Goal: Transaction & Acquisition: Purchase product/service

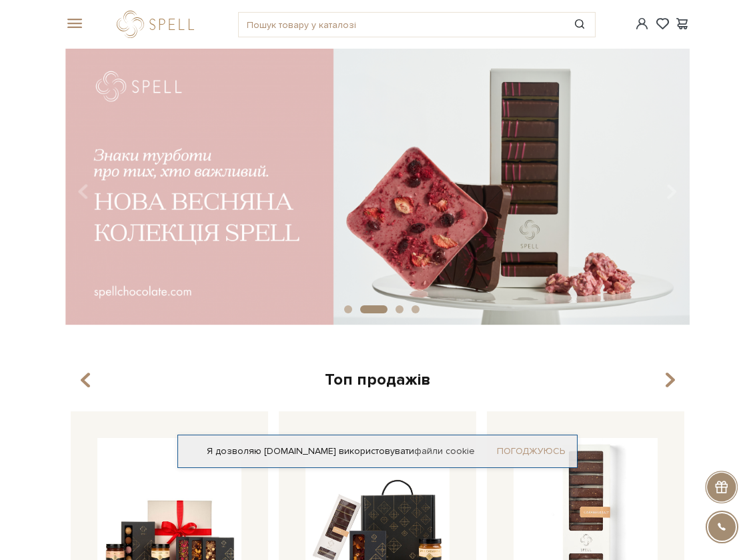
click at [512, 455] on link "Погоджуюсь" at bounding box center [531, 452] width 68 height 12
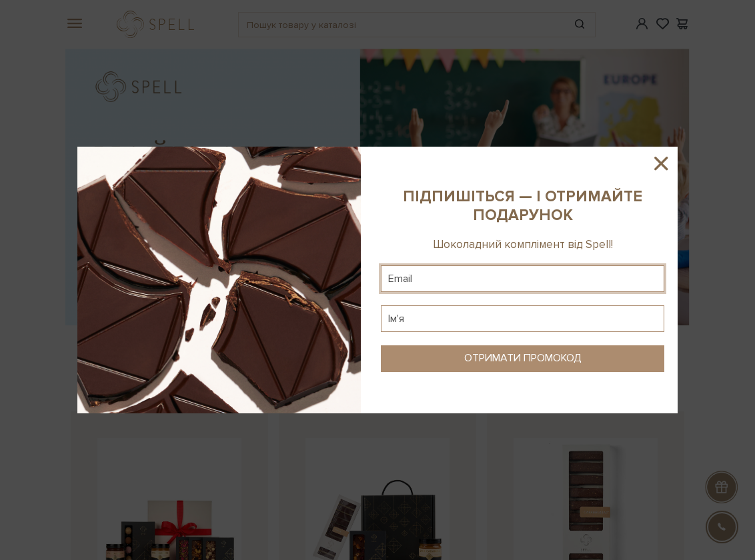
type input "viktoria6111@gmail.com"
type input "d"
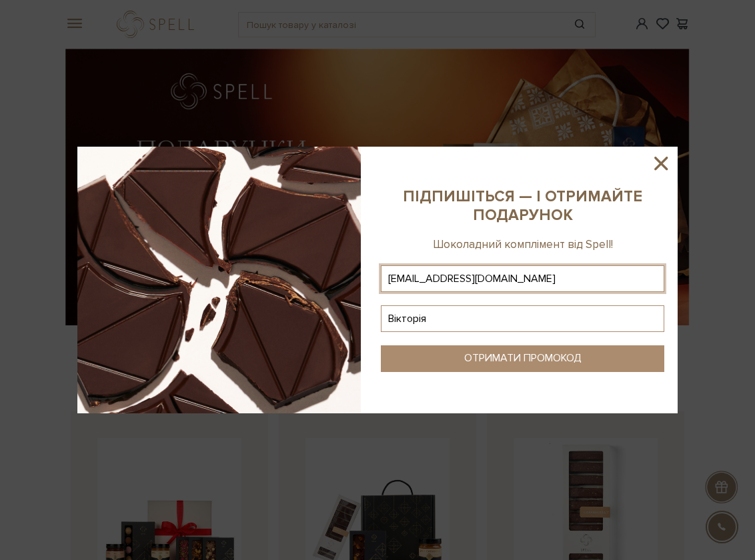
type input "Вікторія"
click at [538, 369] on button "ОТРИМАТИ ПРОМОКОД" at bounding box center [523, 359] width 284 height 27
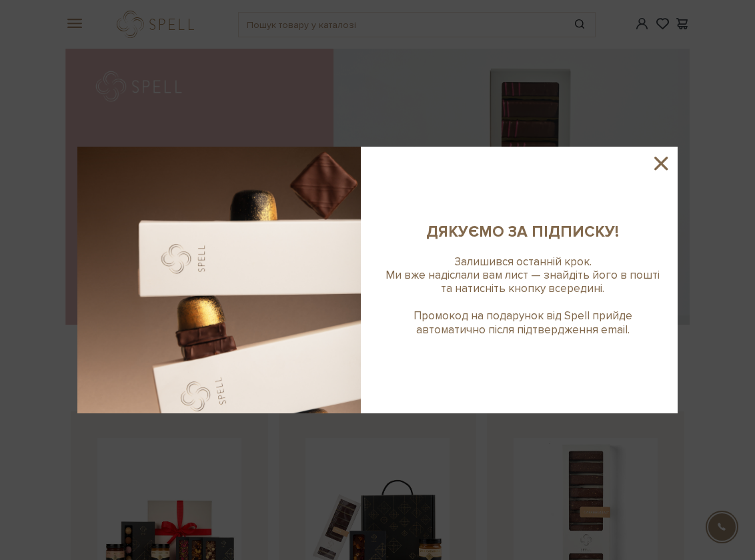
click at [661, 156] on icon at bounding box center [661, 163] width 23 height 23
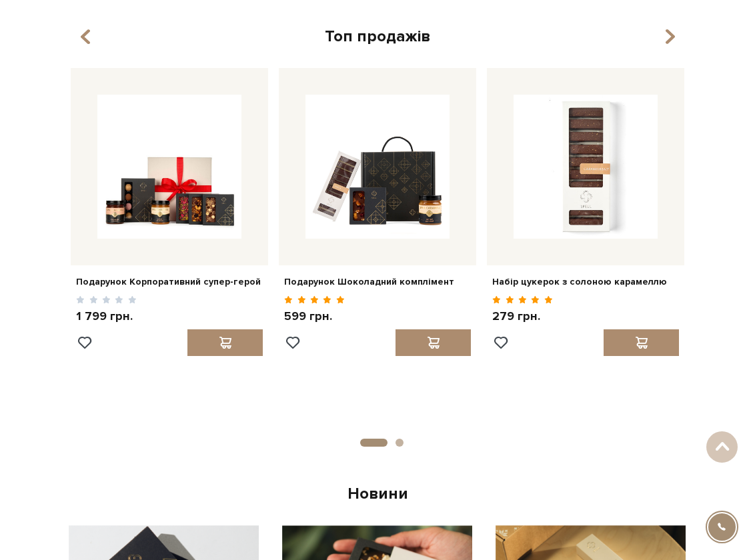
scroll to position [314, 0]
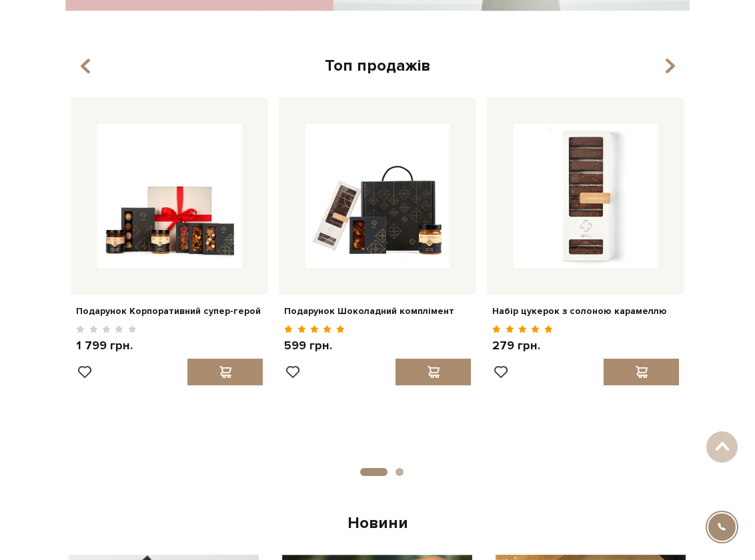
click at [400, 472] on button "2" at bounding box center [400, 472] width 8 height 8
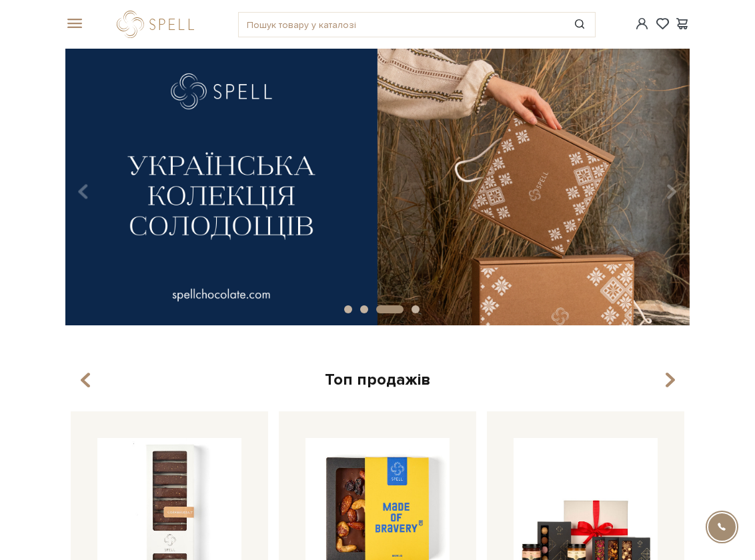
scroll to position [0, 0]
click at [75, 15] on div "#печиво #Колекція до Дня Народження #подарунок" at bounding box center [377, 24] width 641 height 49
click at [74, 24] on span at bounding box center [71, 24] width 13 height 12
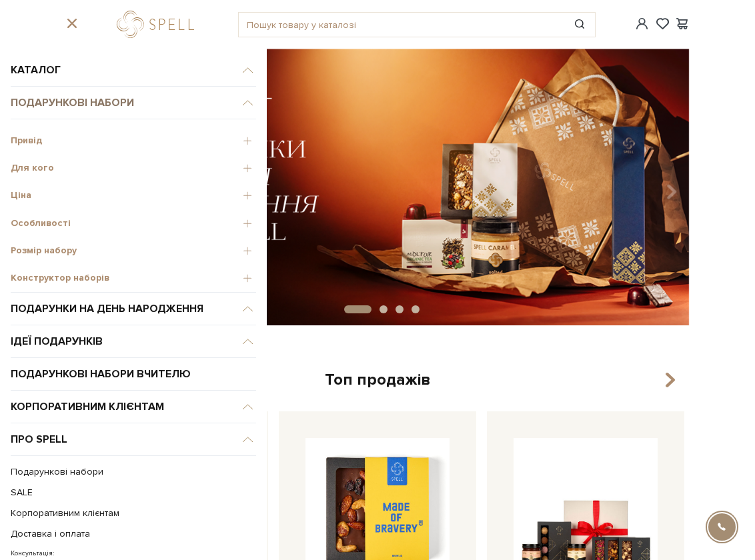
click at [77, 103] on link "Подарункові набори" at bounding box center [134, 103] width 246 height 33
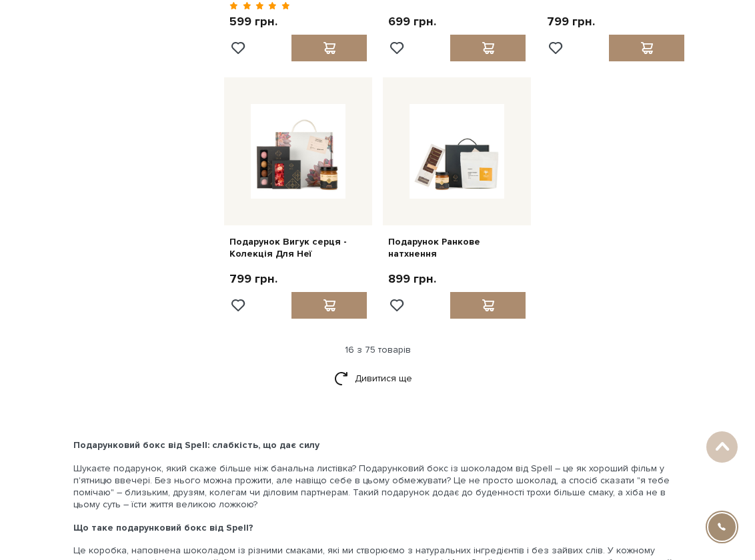
scroll to position [1431, 0]
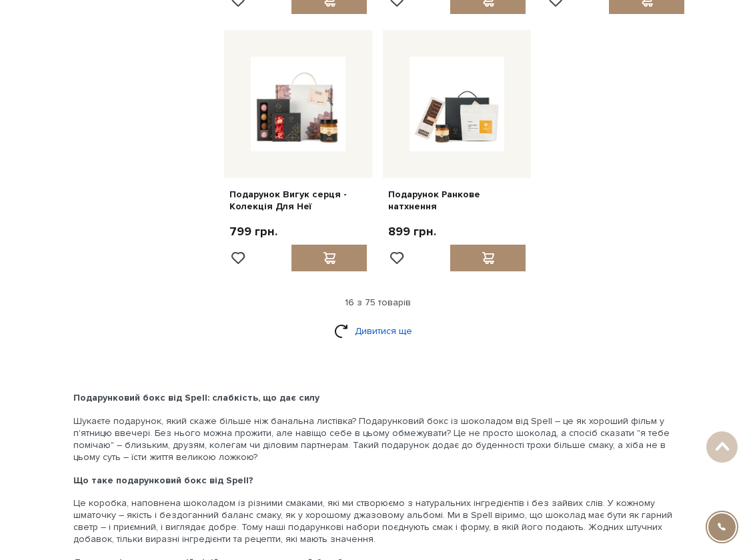
click at [361, 320] on link "Дивитися ще" at bounding box center [377, 331] width 87 height 23
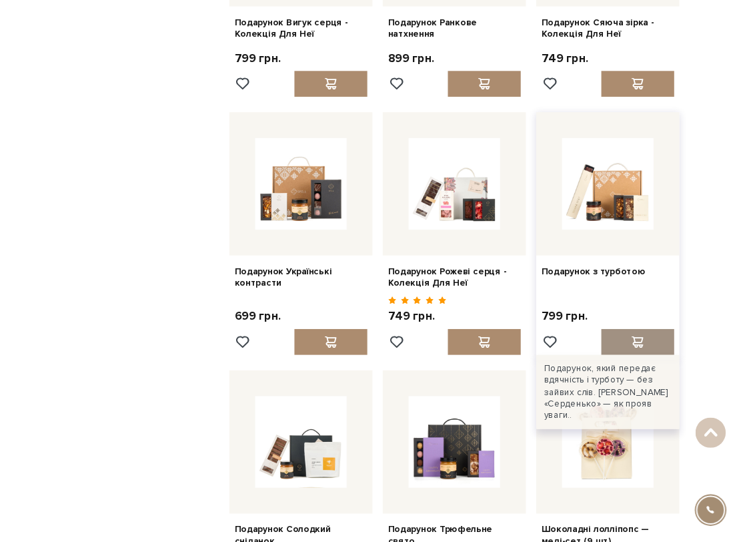
scroll to position [1607, 0]
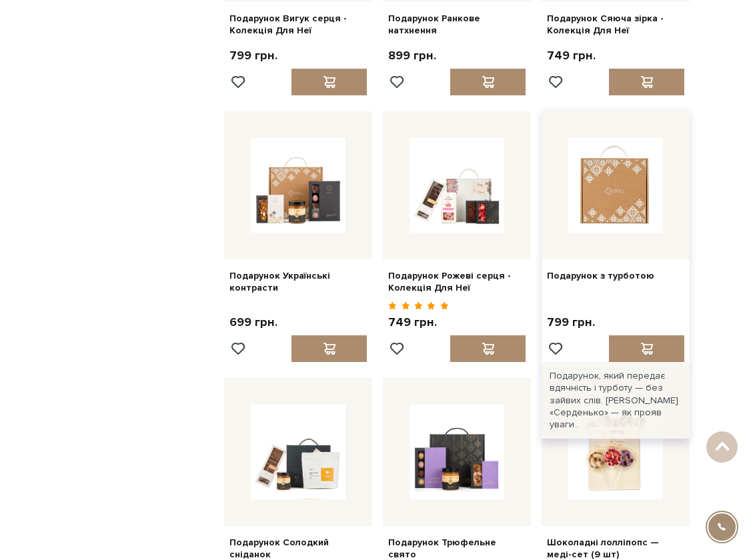
click at [640, 205] on img at bounding box center [615, 185] width 95 height 95
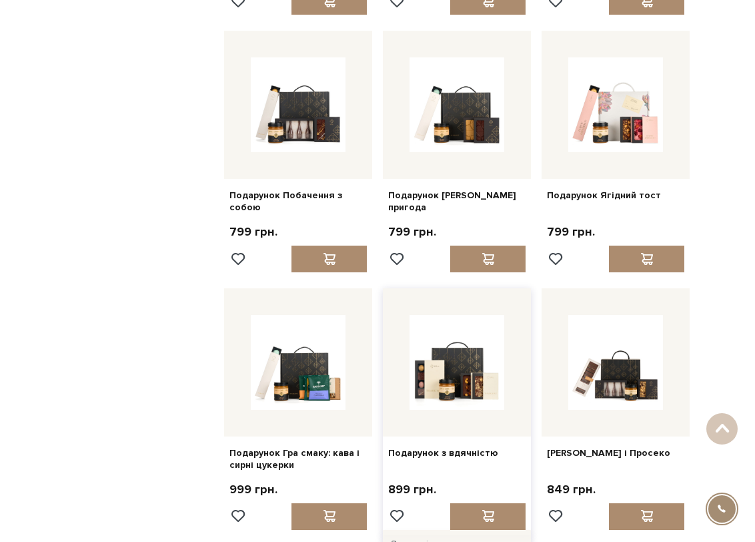
scroll to position [2218, 0]
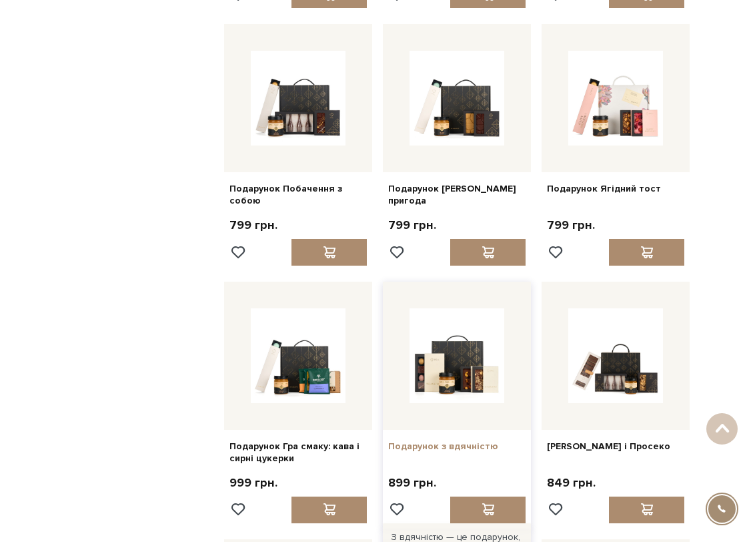
click at [468, 440] on link "Подарунок з вдячністю" at bounding box center [456, 446] width 137 height 12
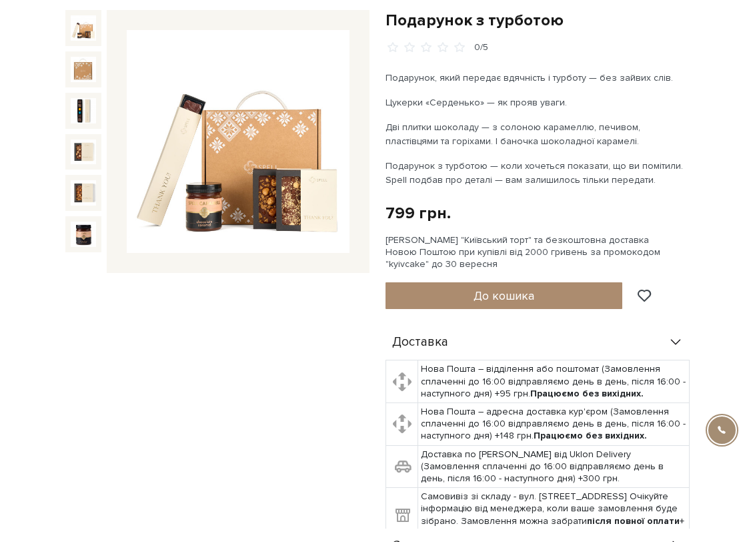
scroll to position [69, 0]
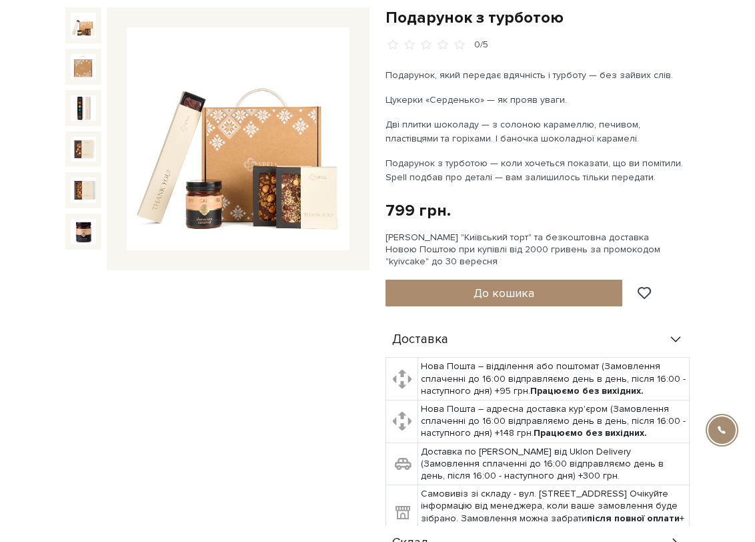
click at [236, 173] on img at bounding box center [238, 138] width 223 height 223
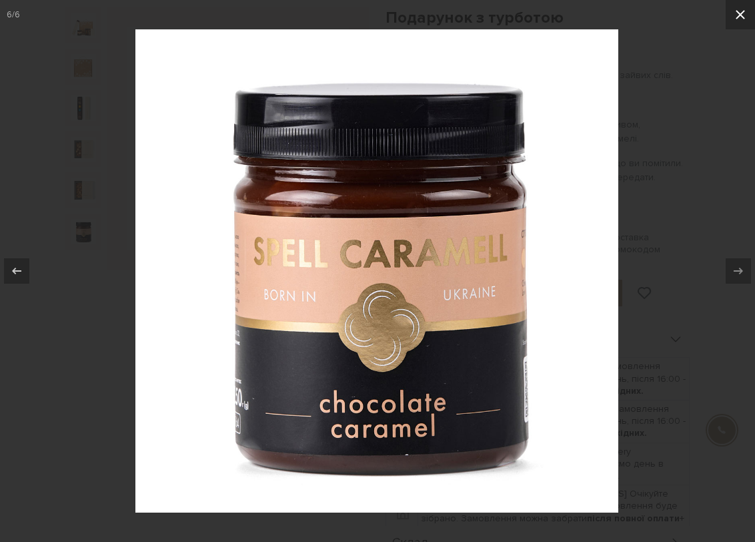
click at [737, 18] on icon at bounding box center [740, 14] width 9 height 9
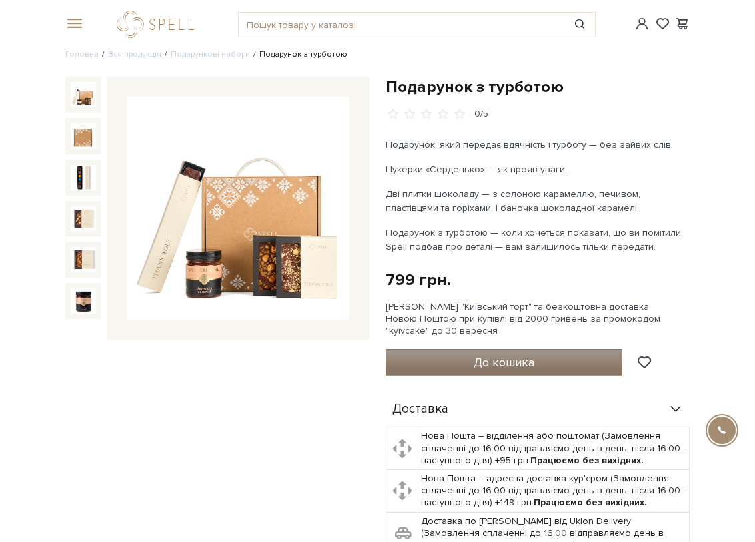
click at [534, 361] on span "До кошика" at bounding box center [504, 362] width 61 height 15
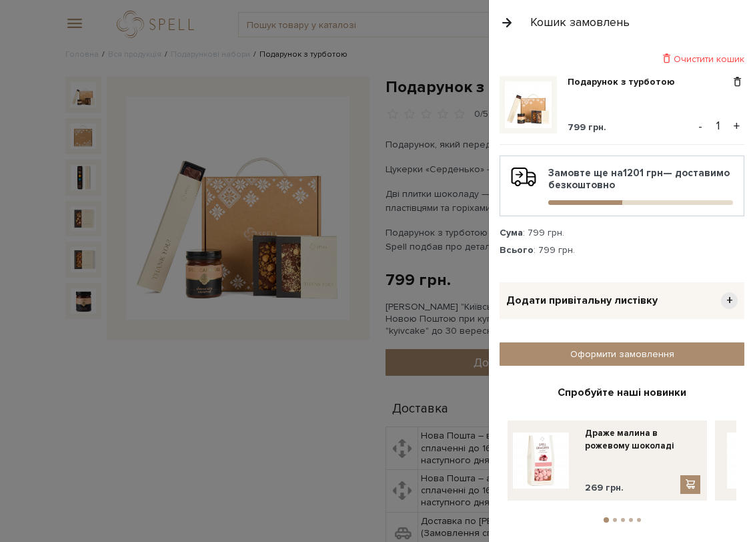
scroll to position [1, 0]
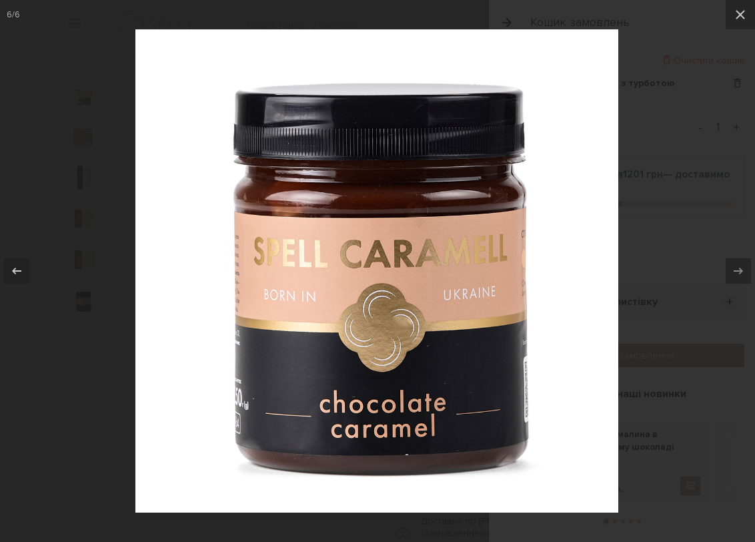
scroll to position [69, 0]
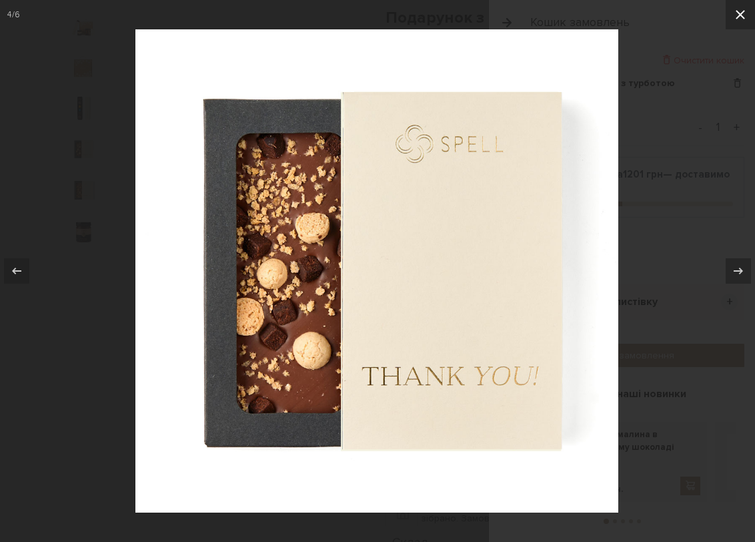
click at [741, 18] on icon at bounding box center [741, 15] width 16 height 16
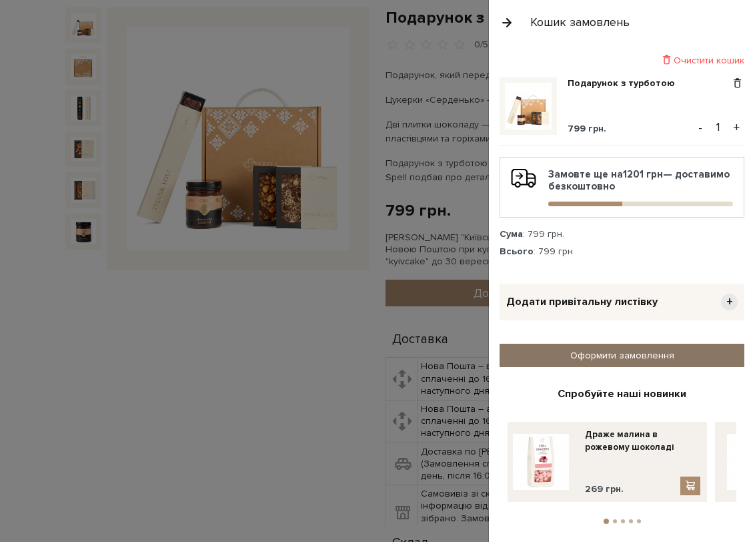
click at [637, 362] on link "Оформити замовлення" at bounding box center [622, 355] width 245 height 23
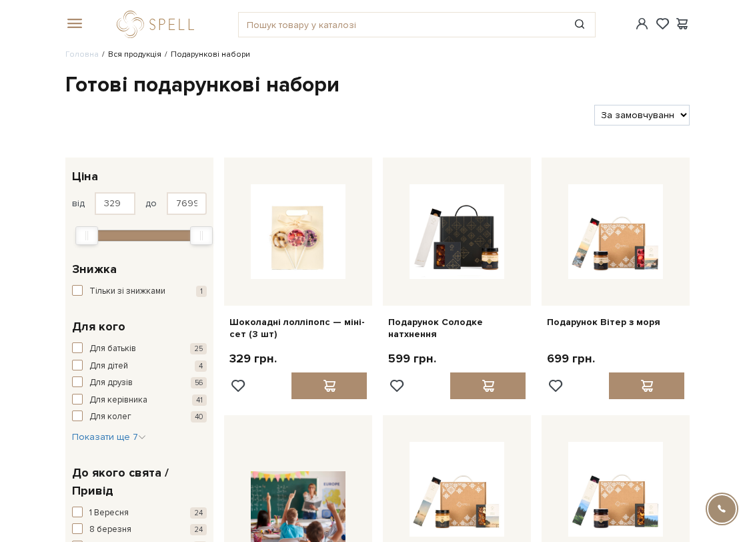
click at [135, 54] on link "Вся продукція" at bounding box center [134, 54] width 53 height 10
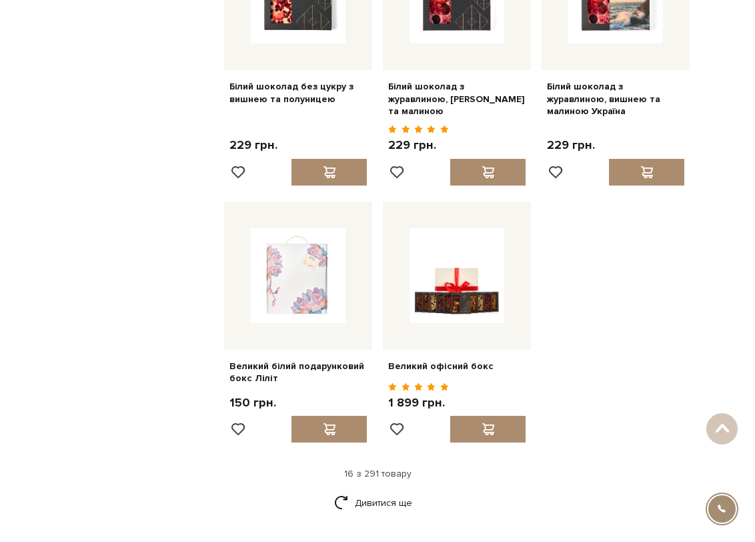
scroll to position [1335, 0]
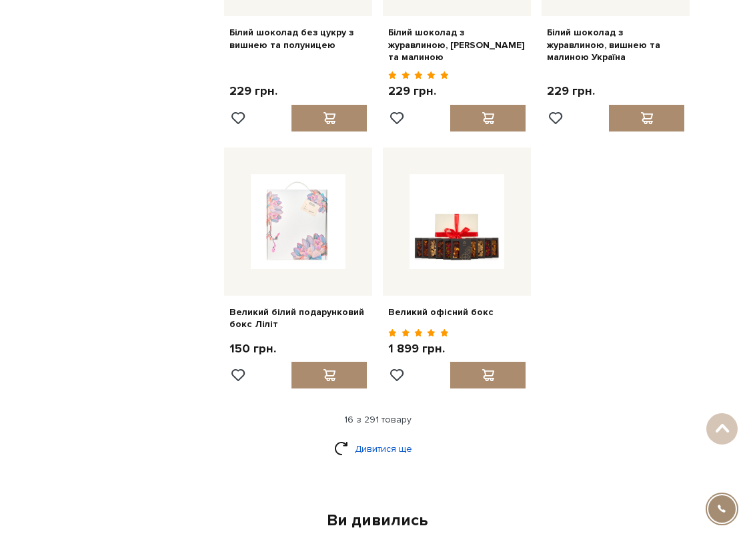
click at [394, 437] on link "Дивитися ще" at bounding box center [377, 448] width 87 height 23
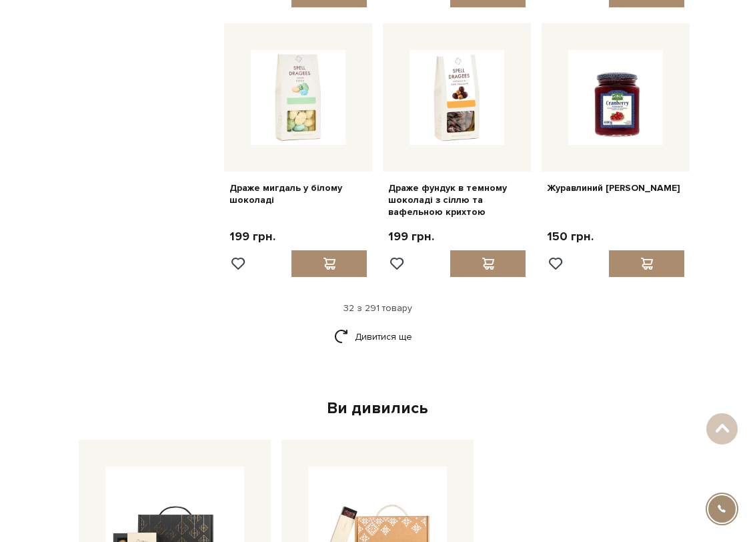
scroll to position [2752, 0]
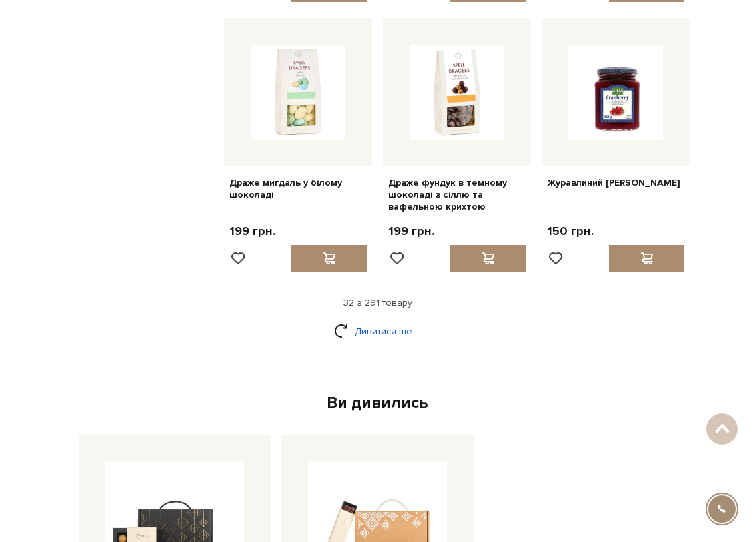
click at [392, 320] on link "Дивитися ще" at bounding box center [377, 331] width 87 height 23
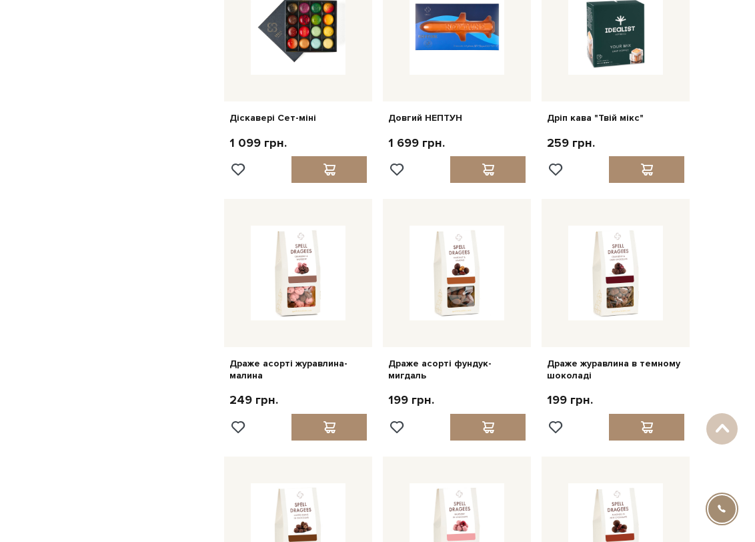
scroll to position [1968, 0]
